Goal: Transaction & Acquisition: Purchase product/service

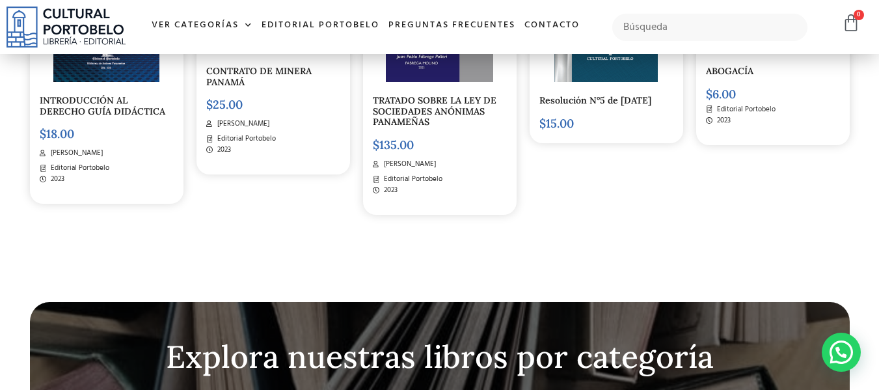
scroll to position [2926, 0]
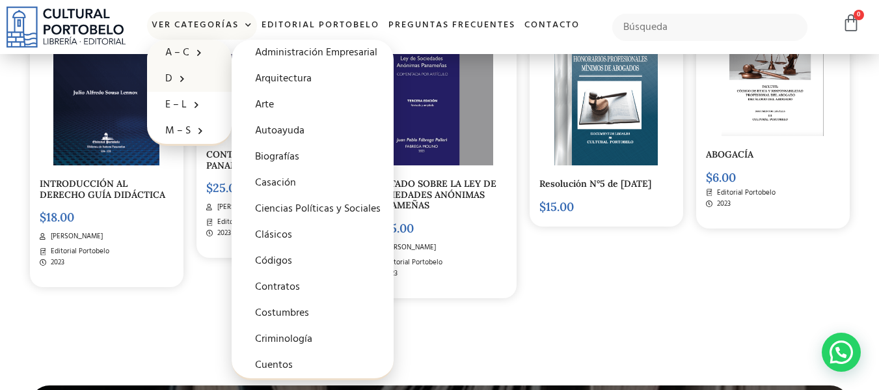
click at [183, 77] on span at bounding box center [178, 78] width 13 height 20
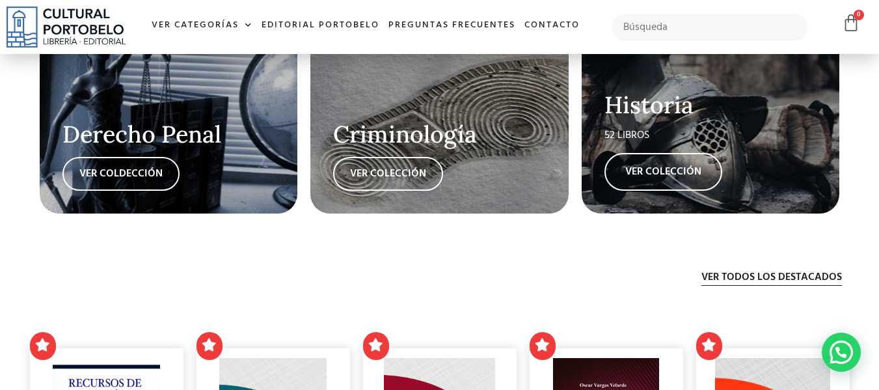
scroll to position [2341, 0]
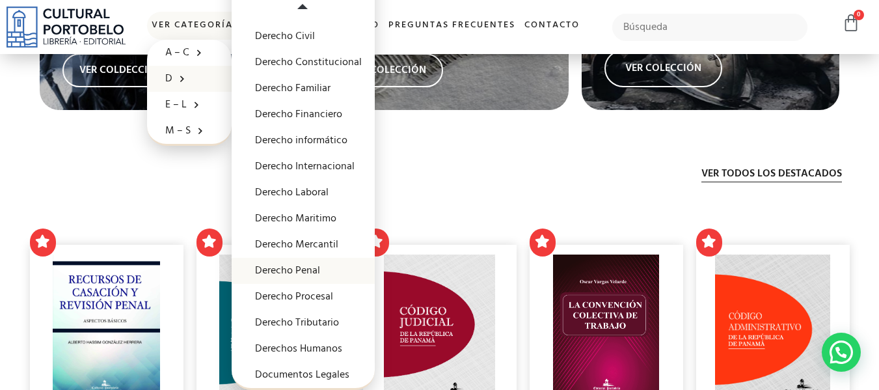
click at [299, 267] on link "Derecho Penal" at bounding box center [303, 271] width 143 height 26
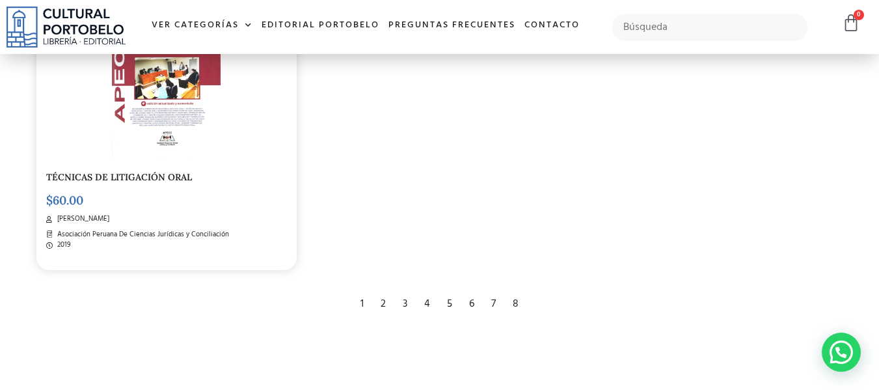
scroll to position [2146, 0]
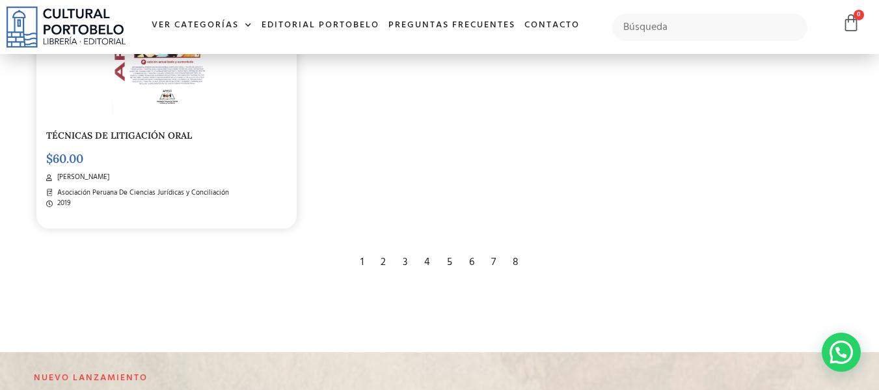
click at [382, 260] on div "2" at bounding box center [383, 262] width 18 height 29
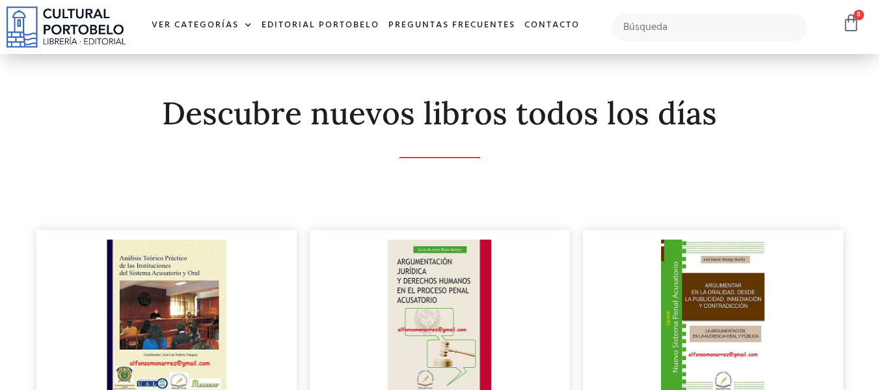
scroll to position [325, 0]
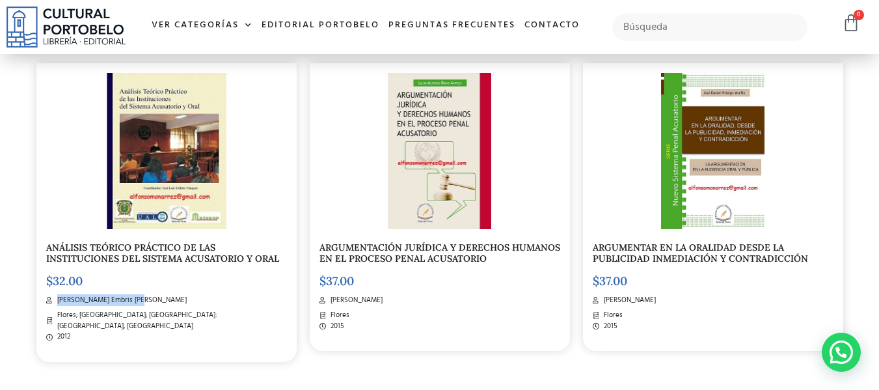
drag, startPoint x: 164, startPoint y: 298, endPoint x: 56, endPoint y: 298, distance: 107.9
click at [56, 298] on li "Jose Luis Embris Vasquez" at bounding box center [166, 300] width 241 height 11
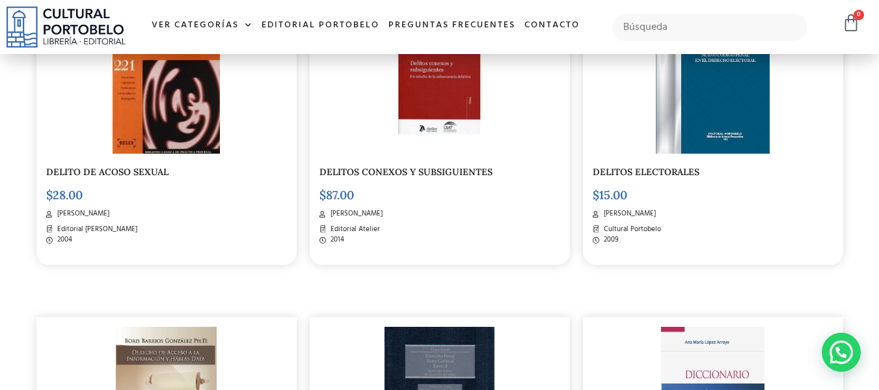
scroll to position [1365, 0]
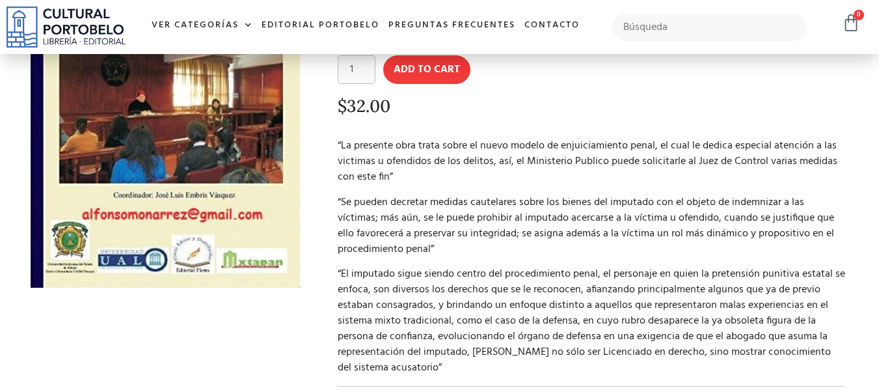
scroll to position [195, 0]
